Goal: Task Accomplishment & Management: Use online tool/utility

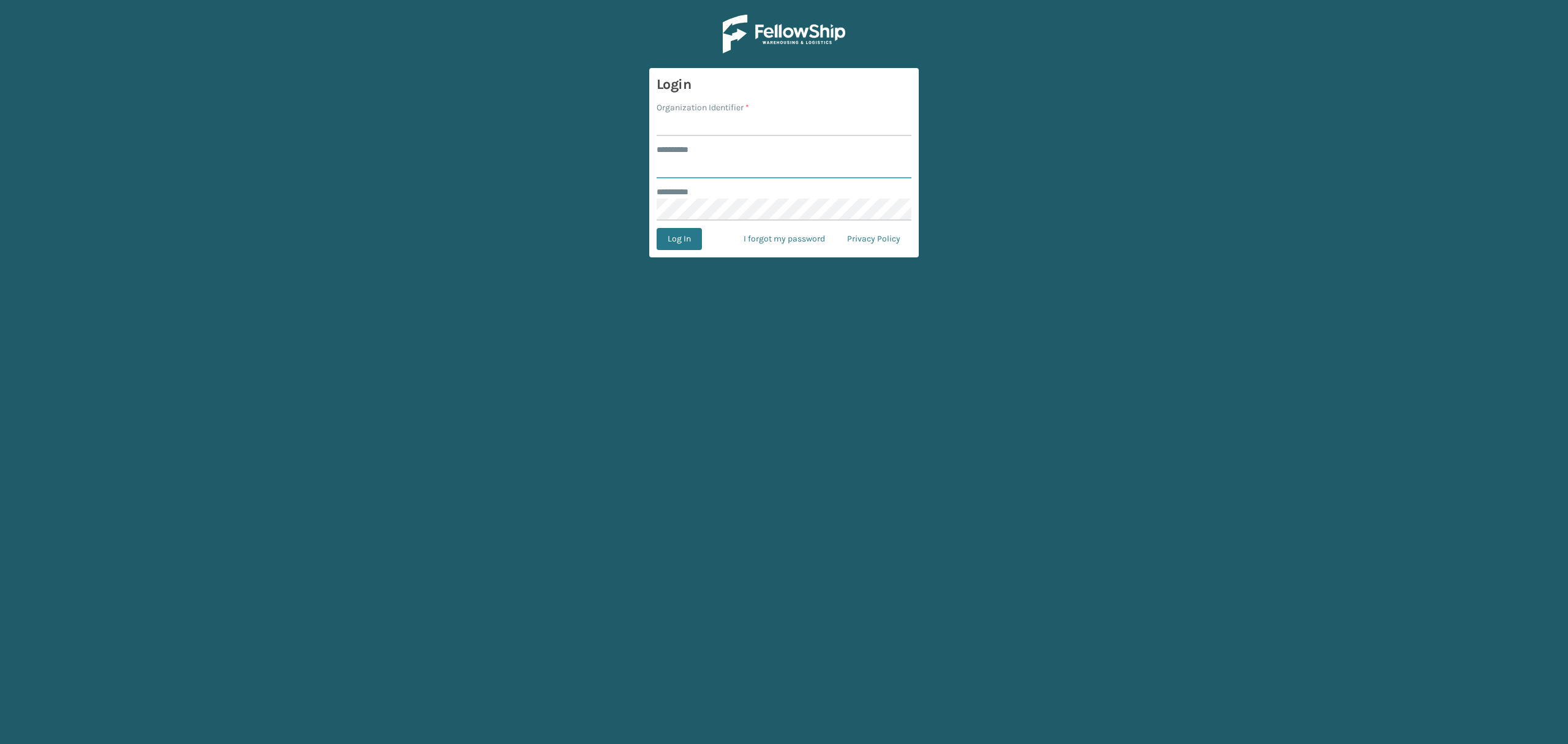
type input "*****"
click at [694, 124] on input "Organization Identifier *" at bounding box center [784, 124] width 255 height 22
type input "SuperAdminOrganization"
click at [664, 234] on button "Log In" at bounding box center [678, 238] width 45 height 22
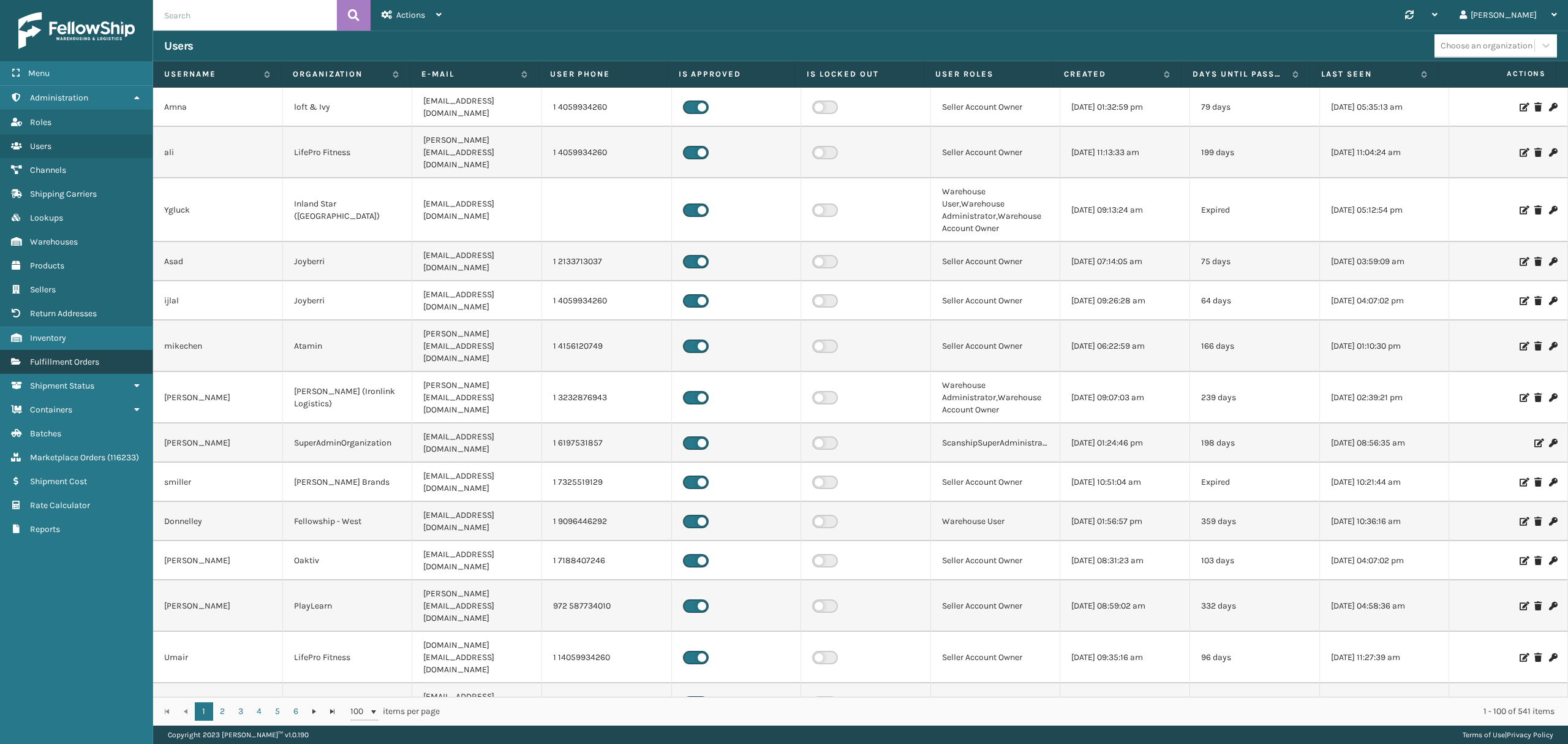
click at [72, 361] on span "Fulfillment Orders" at bounding box center [65, 361] width 69 height 11
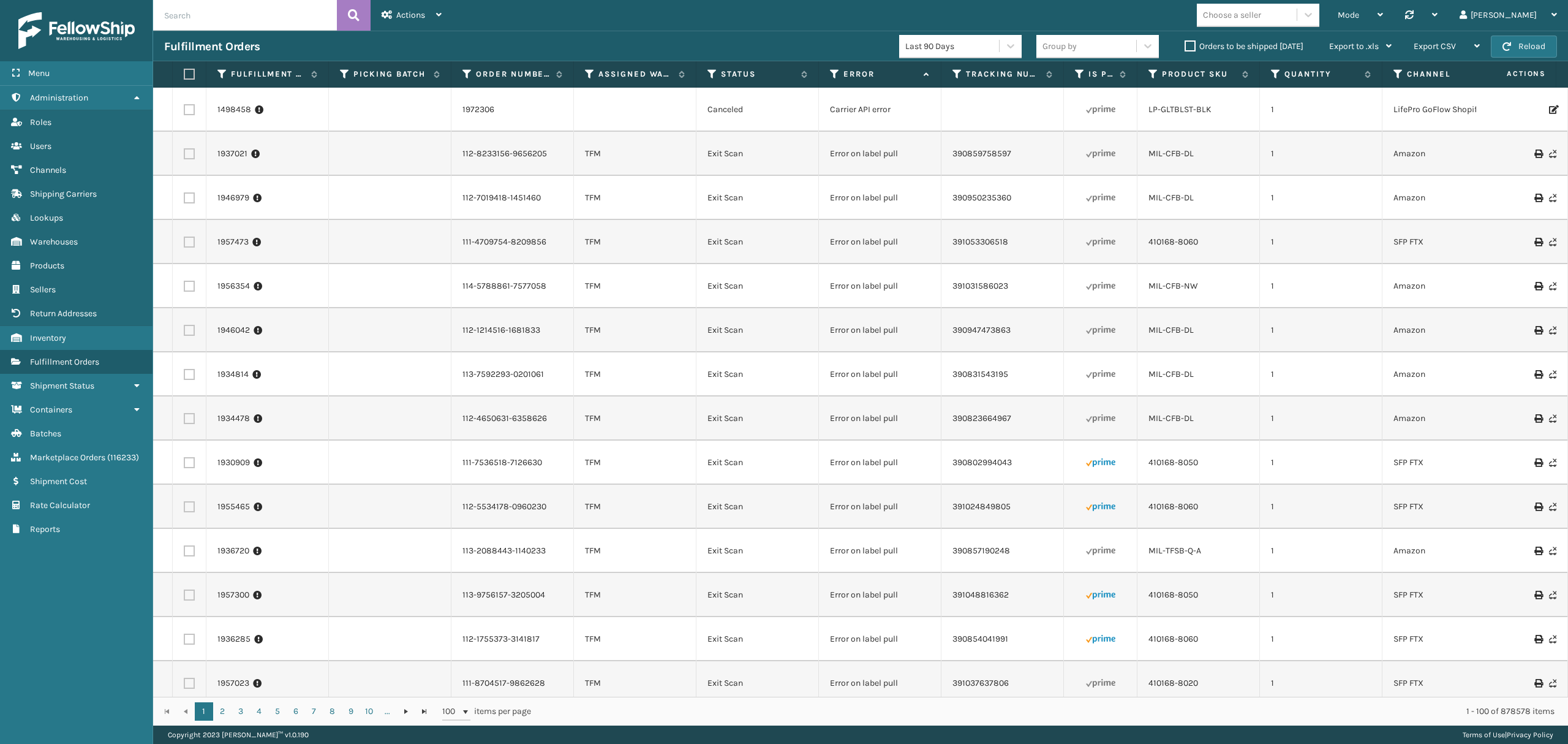
paste input "2058604, 2058610, 2058818, 2058857, 2060604, 2062370, 2062678, 2062819, 2063156…"
click at [365, 28] on button at bounding box center [353, 15] width 34 height 31
type input "2058604, 2058610, 2058818, 2058857, 2060604, 2062370, 2062678, 2062819, 2063156…"
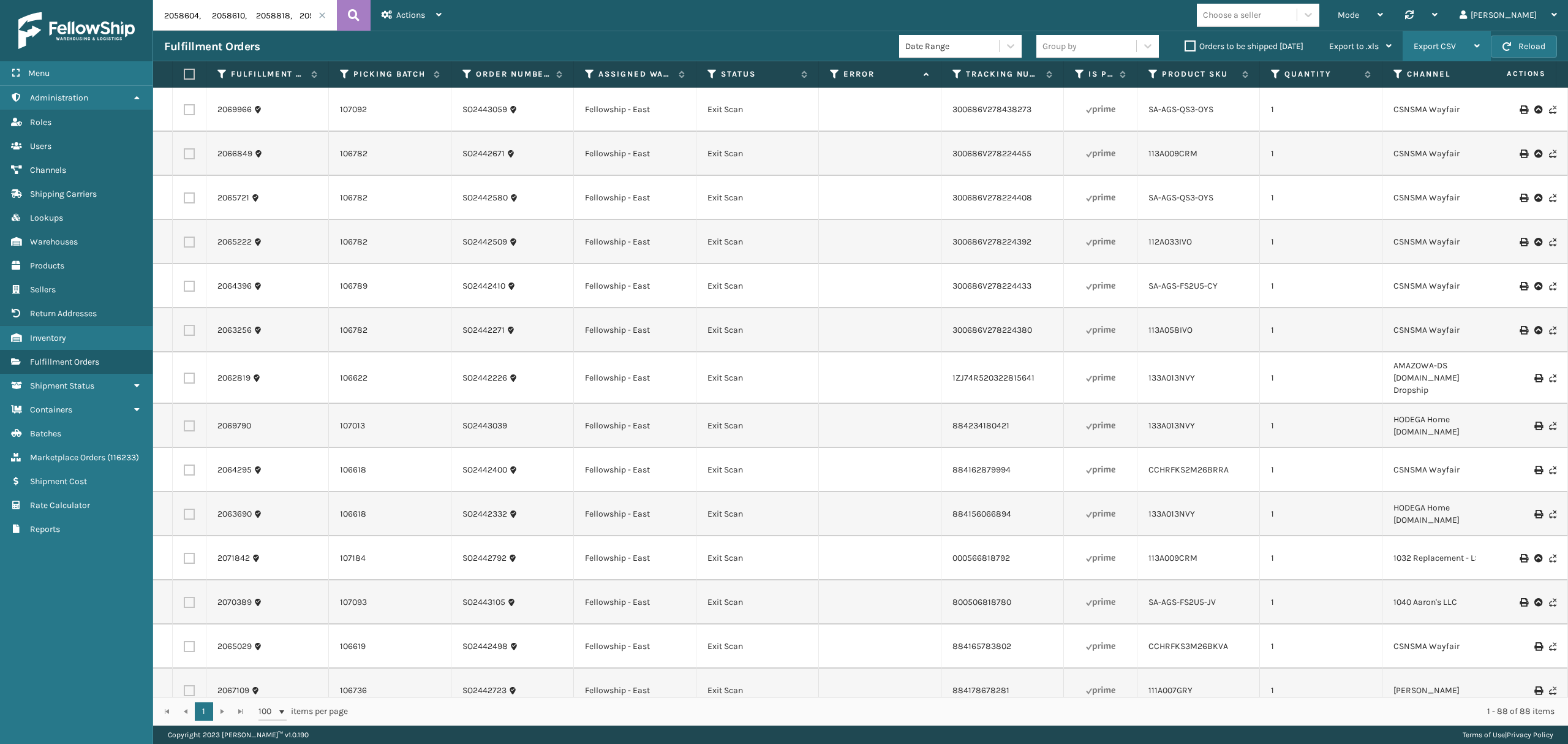
click at [1436, 42] on span "Export CSV" at bounding box center [1435, 46] width 42 height 11
click at [1415, 114] on li "Export All Pages" at bounding box center [1408, 112] width 164 height 33
